Goal: Obtain resource: Download file/media

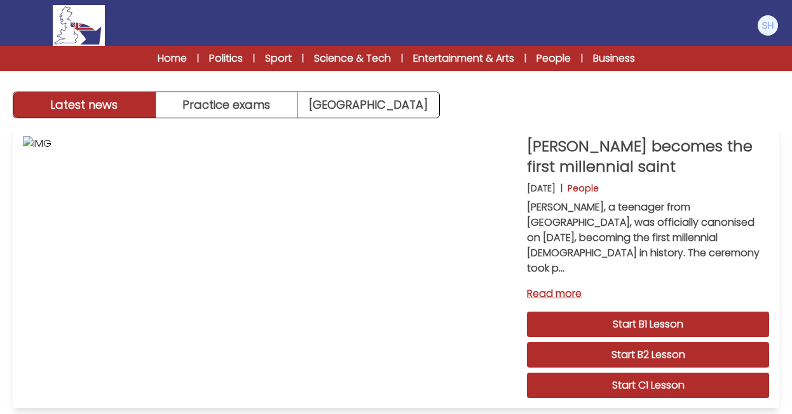
click at [773, 276] on div "[PERSON_NAME] becomes the first millennial saint [DATE] | People [PERSON_NAME],…" at bounding box center [396, 267] width 766 height 282
click at [766, 261] on div "[PERSON_NAME] becomes the first millennial saint [DATE] | People [PERSON_NAME],…" at bounding box center [648, 267] width 242 height 262
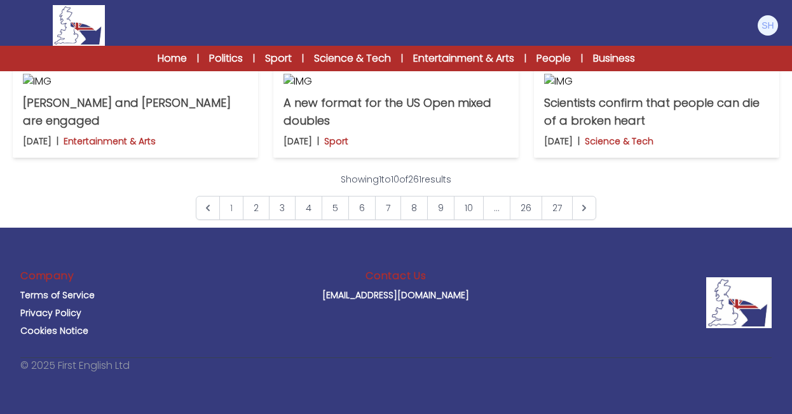
scroll to position [661, 0]
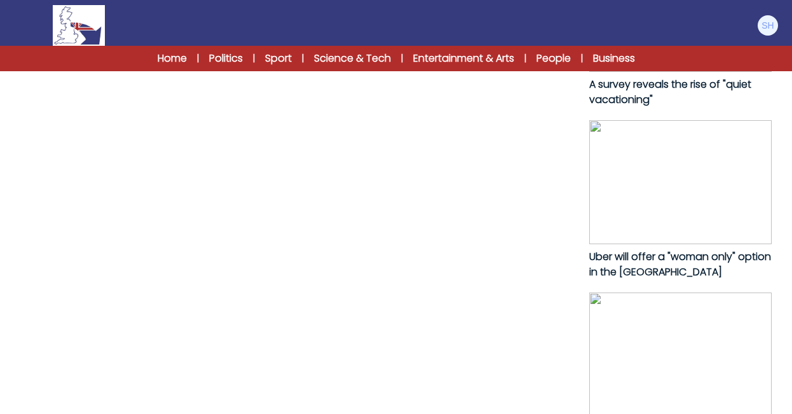
scroll to position [737, 0]
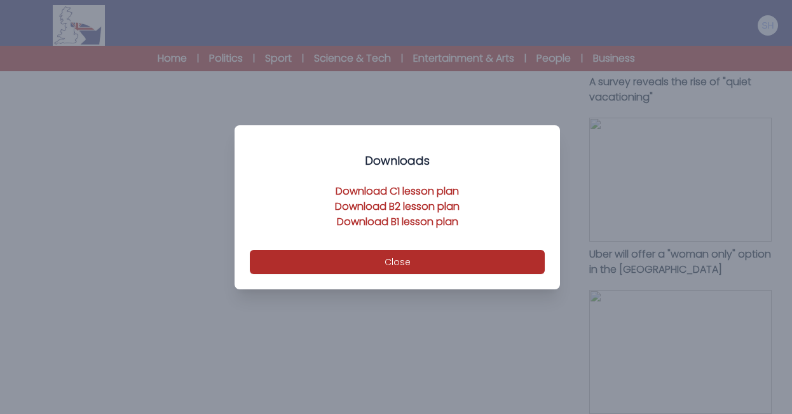
click at [376, 203] on link "Download B2 lesson plan" at bounding box center [397, 206] width 125 height 15
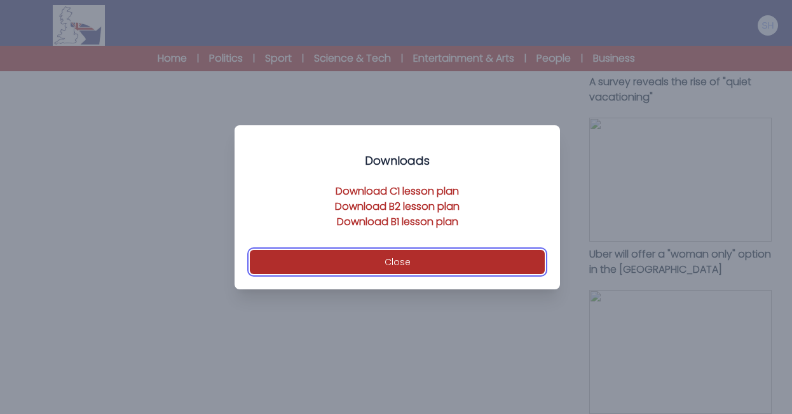
click at [386, 262] on button "Close" at bounding box center [397, 262] width 295 height 24
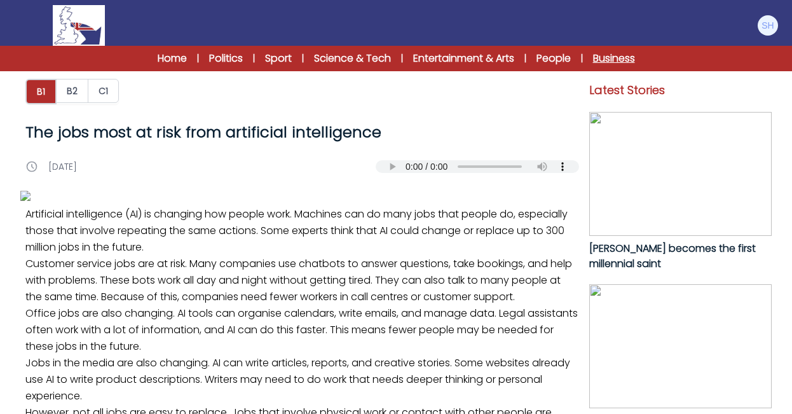
click at [613, 56] on link "Business" at bounding box center [614, 58] width 42 height 15
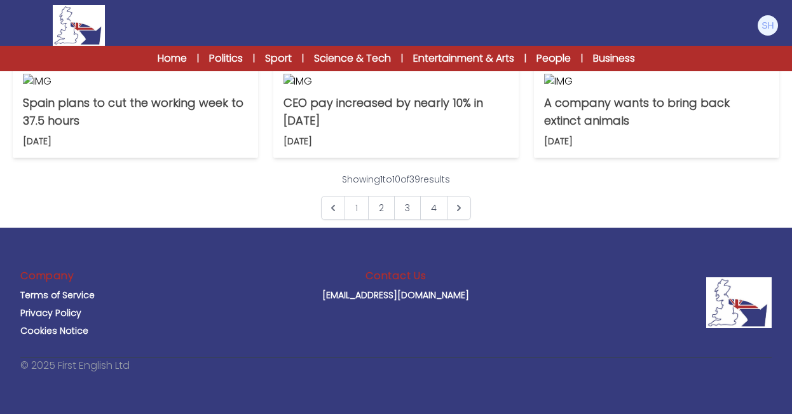
scroll to position [712, 0]
